Goal: Task Accomplishment & Management: Use online tool/utility

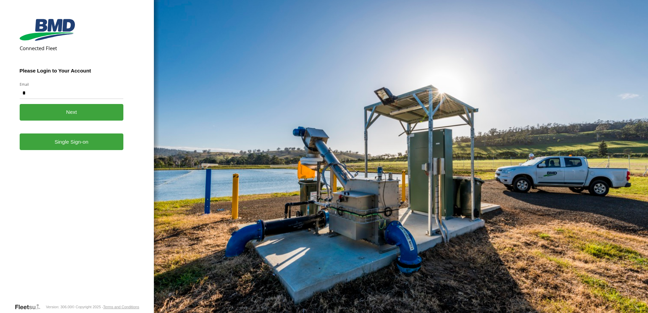
type input "**********"
click at [85, 141] on link "Single Sign-on" at bounding box center [72, 142] width 104 height 17
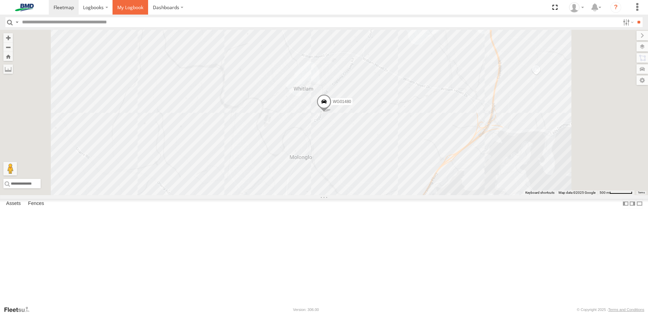
click at [138, 9] on span at bounding box center [130, 7] width 26 height 6
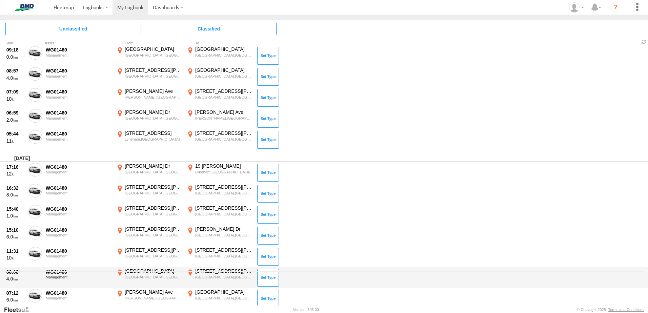
scroll to position [70, 0]
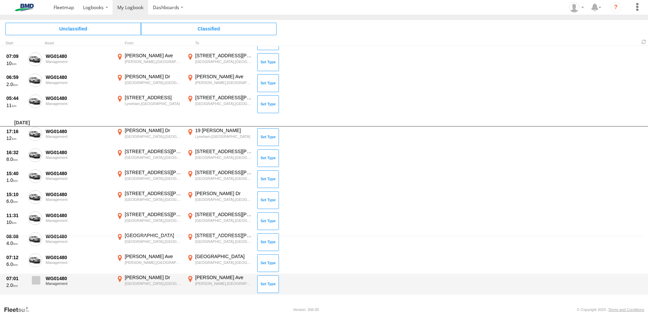
click at [37, 277] on span at bounding box center [36, 280] width 8 height 8
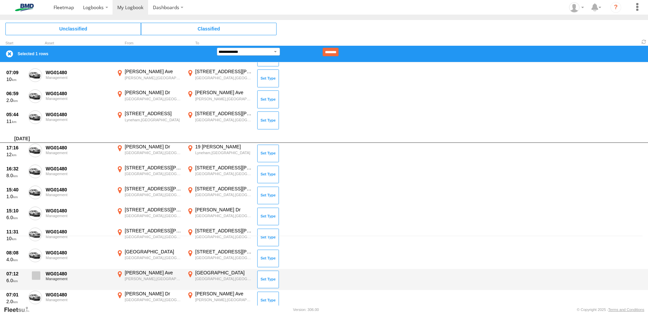
click at [35, 273] on span at bounding box center [36, 276] width 8 height 8
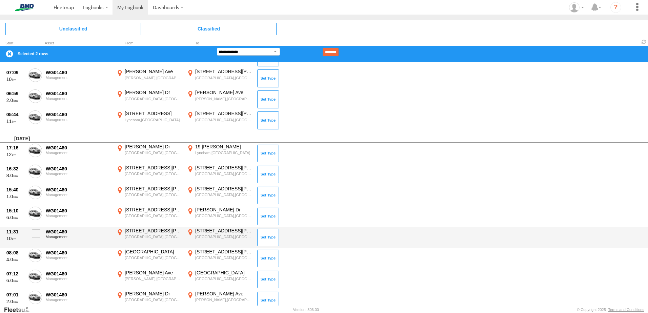
drag, startPoint x: 34, startPoint y: 255, endPoint x: 34, endPoint y: 244, distance: 11.9
click at [0, 0] on span at bounding box center [0, 0] width 0 height 0
drag, startPoint x: 35, startPoint y: 234, endPoint x: 35, endPoint y: 230, distance: 4.1
click at [35, 233] on span at bounding box center [36, 234] width 8 height 8
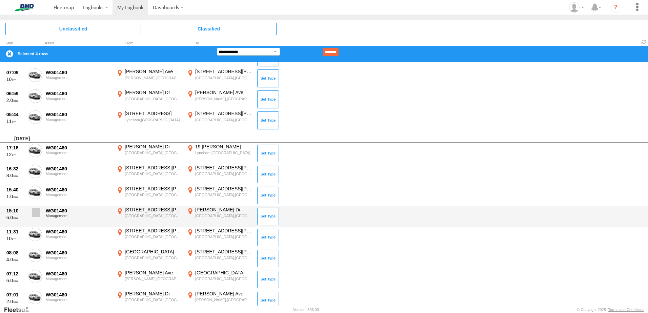
drag, startPoint x: 35, startPoint y: 212, endPoint x: 36, endPoint y: 207, distance: 4.9
click at [35, 211] on span at bounding box center [36, 213] width 8 height 8
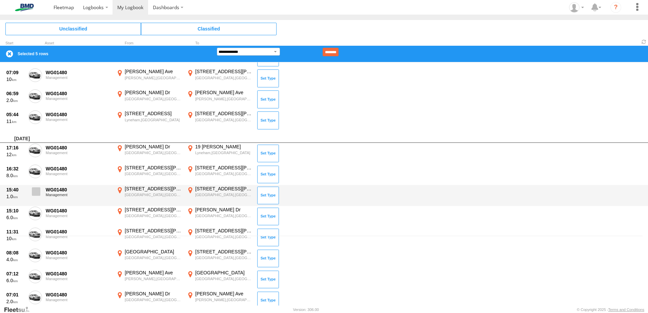
click at [37, 190] on span at bounding box center [36, 192] width 8 height 8
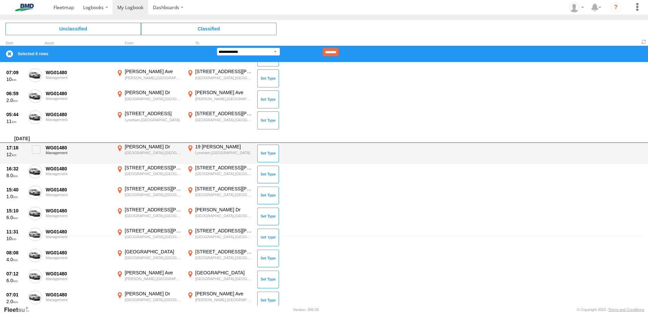
drag, startPoint x: 35, startPoint y: 169, endPoint x: 37, endPoint y: 163, distance: 6.4
click at [0, 0] on span at bounding box center [0, 0] width 0 height 0
click at [38, 149] on span at bounding box center [36, 149] width 8 height 8
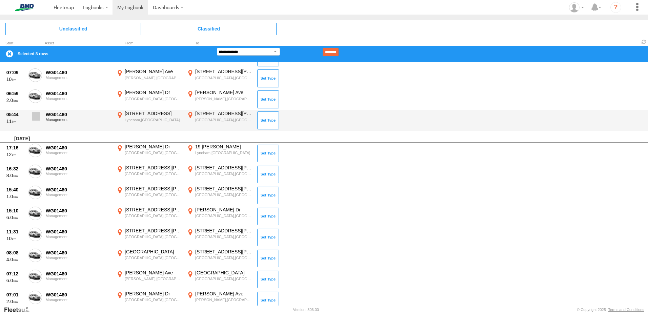
click at [36, 117] on span at bounding box center [36, 116] width 8 height 8
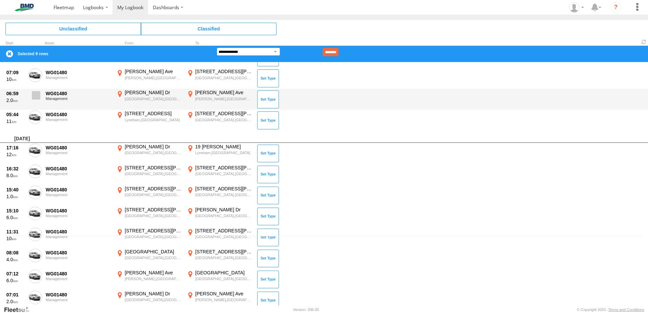
drag, startPoint x: 34, startPoint y: 96, endPoint x: 38, endPoint y: 90, distance: 7.3
click at [37, 92] on span at bounding box center [36, 95] width 8 height 8
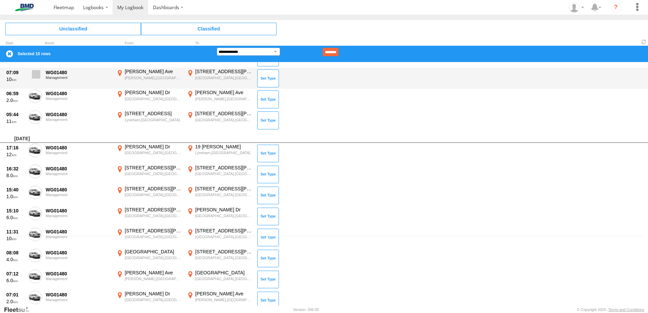
click at [36, 76] on span at bounding box center [36, 74] width 8 height 8
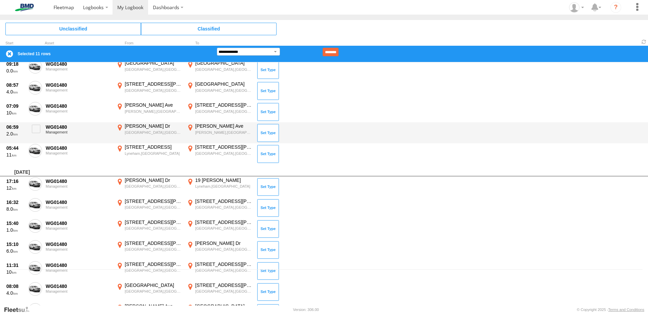
scroll to position [0, 0]
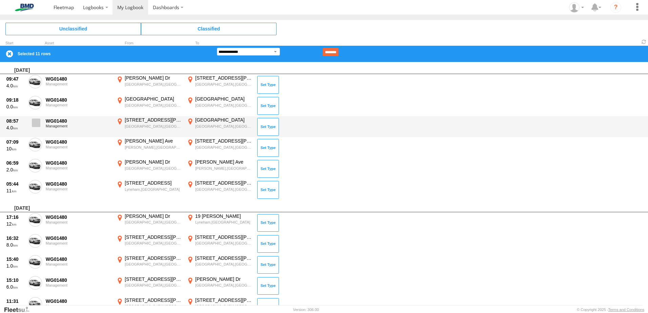
click at [39, 124] on span at bounding box center [36, 123] width 8 height 8
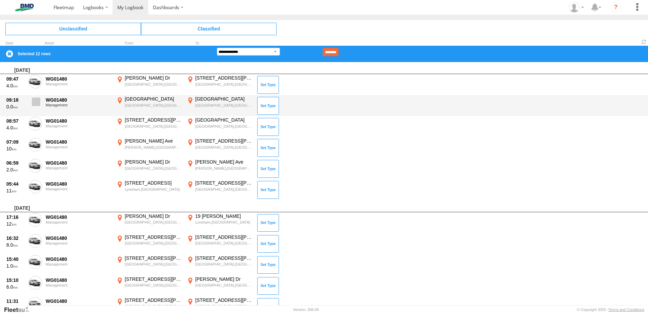
click at [36, 102] on span at bounding box center [36, 102] width 8 height 8
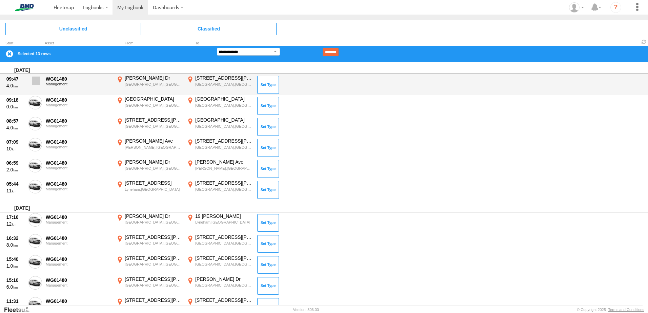
click at [36, 81] on span at bounding box center [36, 81] width 8 height 8
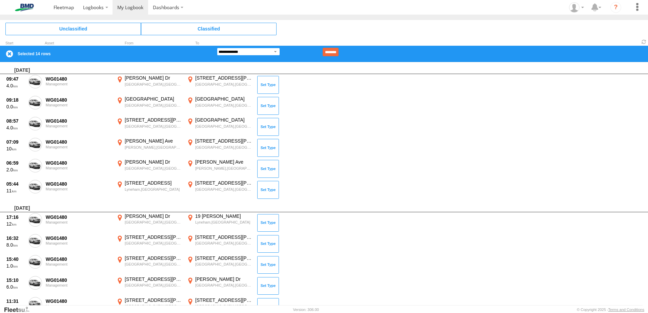
click at [276, 50] on select "**********" at bounding box center [248, 52] width 63 height 8
select select "******"
click at [217, 48] on select "**********" at bounding box center [248, 52] width 63 height 8
click at [313, 51] on input at bounding box center [301, 52] width 42 height 8
type input "*"
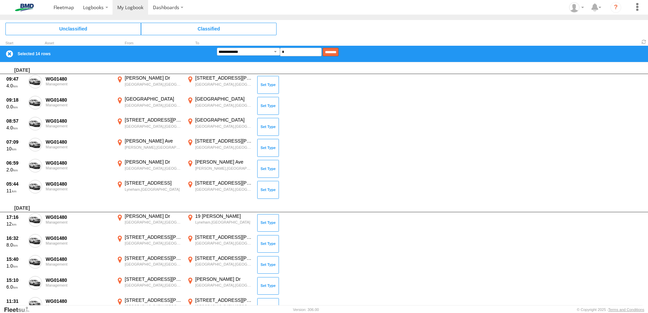
click at [339, 50] on input "********" at bounding box center [331, 52] width 16 height 8
